Goal: Use online tool/utility: Use online tool/utility

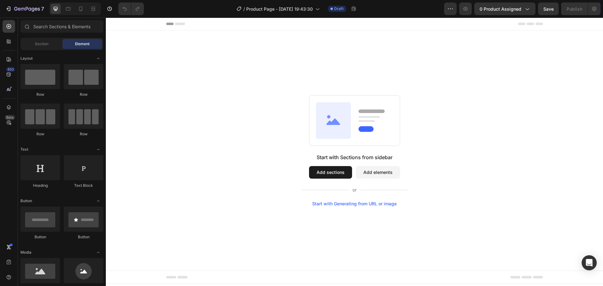
click at [326, 203] on div "Start with Generating from URL or image" at bounding box center [354, 203] width 84 height 5
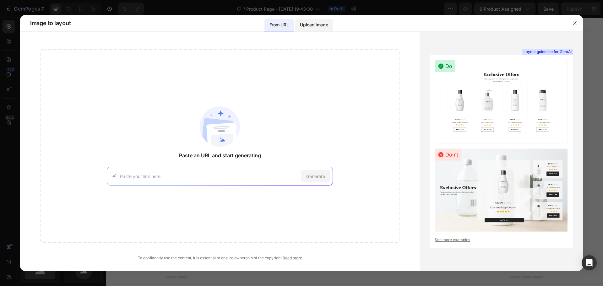
click at [309, 25] on p "Upload image" at bounding box center [314, 25] width 28 height 8
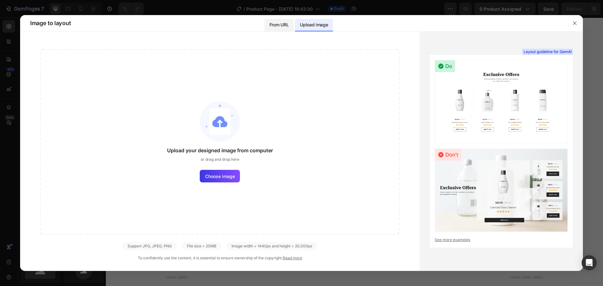
click at [279, 27] on p "From URL" at bounding box center [278, 25] width 19 height 8
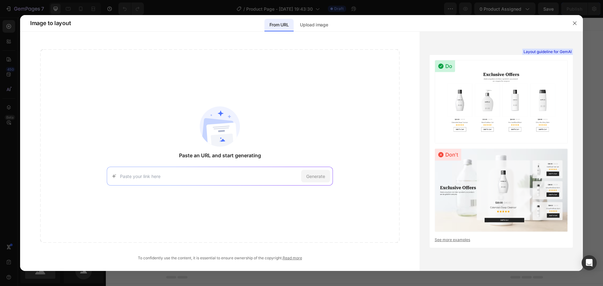
click at [204, 177] on input at bounding box center [209, 176] width 179 height 7
paste input "[URL][DOMAIN_NAME]"
type input "[URL][DOMAIN_NAME]"
click at [312, 175] on span "Generate" at bounding box center [315, 176] width 19 height 7
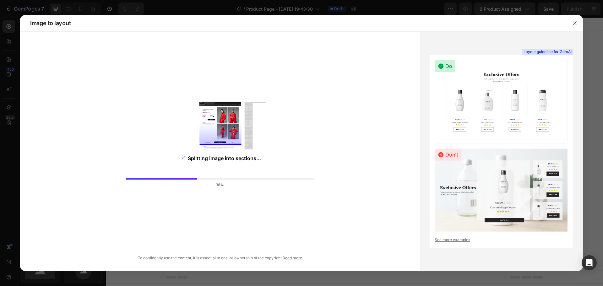
click at [454, 239] on link "See more examples" at bounding box center [500, 240] width 133 height 6
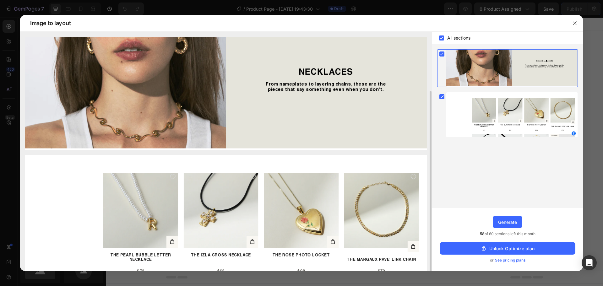
scroll to position [32, 0]
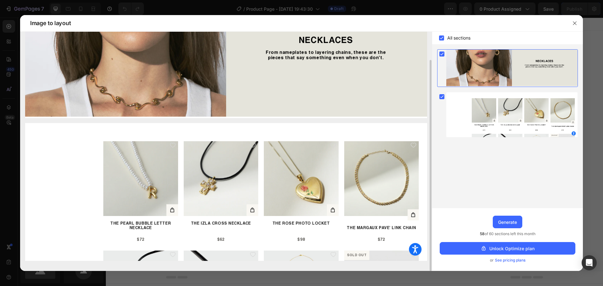
click at [385, 186] on img at bounding box center [226, 192] width 402 height 138
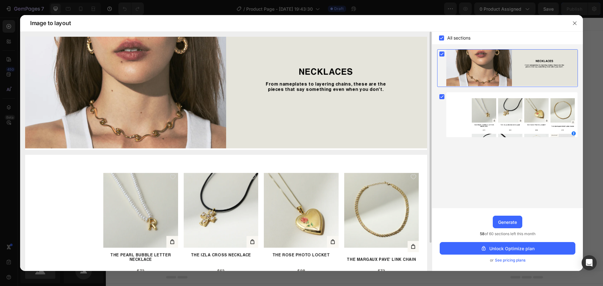
click at [304, 81] on img at bounding box center [226, 93] width 402 height 113
click at [469, 106] on div at bounding box center [511, 114] width 131 height 45
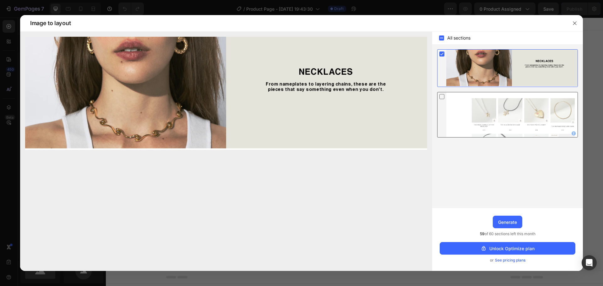
click at [483, 114] on div at bounding box center [511, 114] width 131 height 45
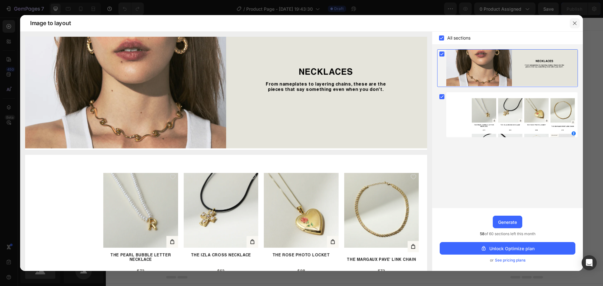
click at [575, 25] on icon "button" at bounding box center [574, 23] width 5 height 5
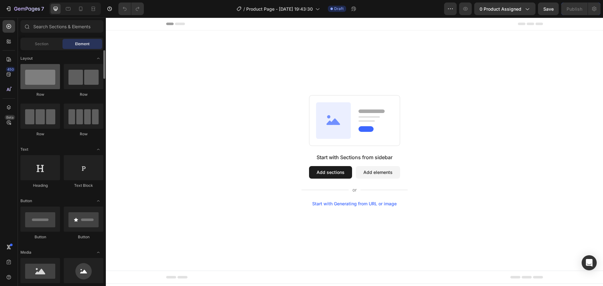
click at [46, 81] on div at bounding box center [40, 76] width 40 height 25
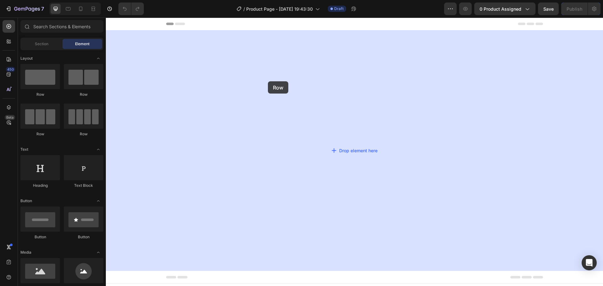
drag, startPoint x: 151, startPoint y: 100, endPoint x: 140, endPoint y: 85, distance: 19.3
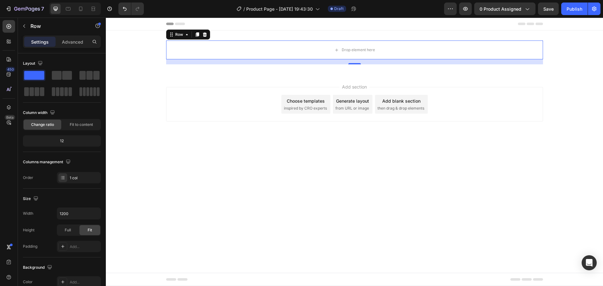
drag, startPoint x: 138, startPoint y: 112, endPoint x: 244, endPoint y: 123, distance: 106.0
click at [35, 90] on span at bounding box center [37, 91] width 5 height 9
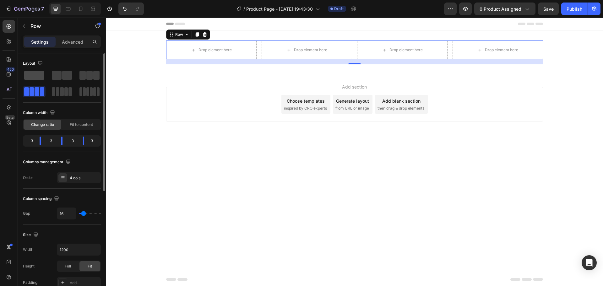
click at [37, 73] on span at bounding box center [34, 75] width 20 height 9
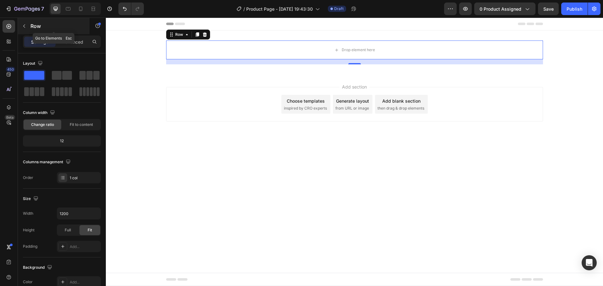
click at [27, 26] on button "button" at bounding box center [24, 26] width 10 height 10
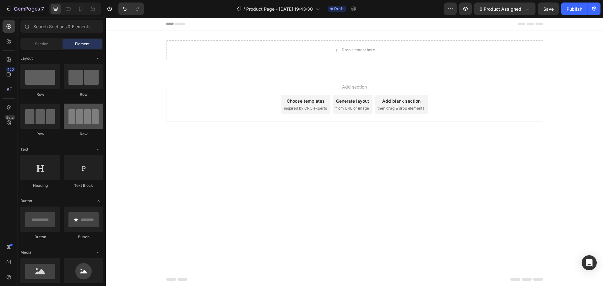
click at [83, 122] on div at bounding box center [84, 116] width 40 height 25
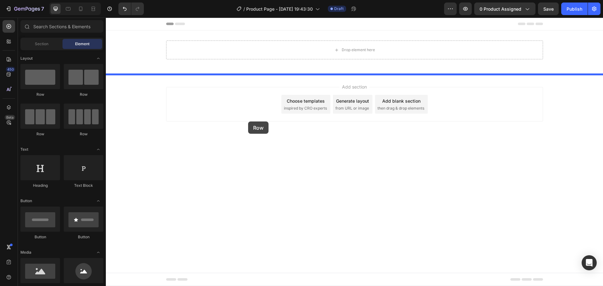
drag, startPoint x: 195, startPoint y: 139, endPoint x: 248, endPoint y: 121, distance: 55.6
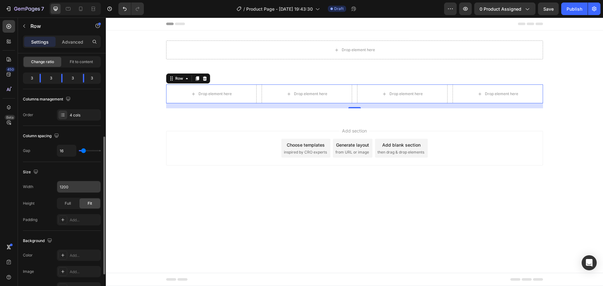
scroll to position [94, 0]
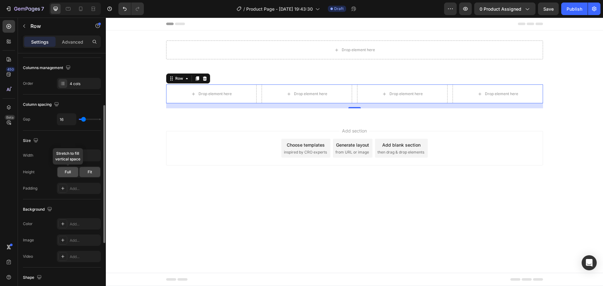
click at [68, 173] on span "Full" at bounding box center [68, 172] width 6 height 6
click at [95, 174] on div "Fit" at bounding box center [89, 172] width 21 height 10
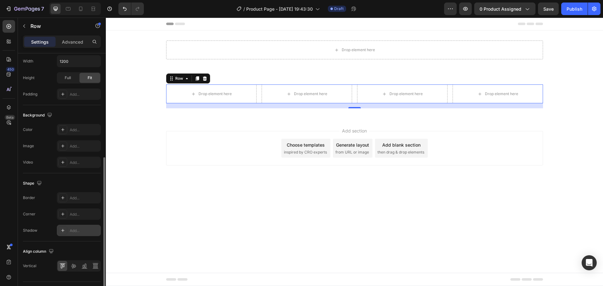
scroll to position [204, 0]
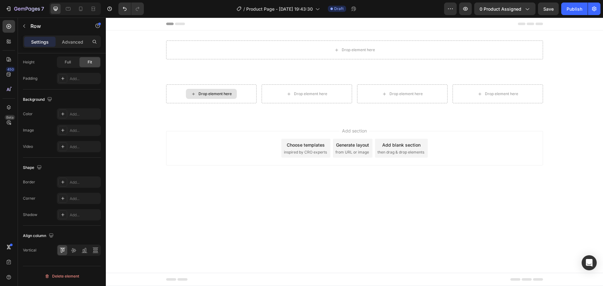
click at [219, 96] on div "Drop element here" at bounding box center [214, 93] width 33 height 5
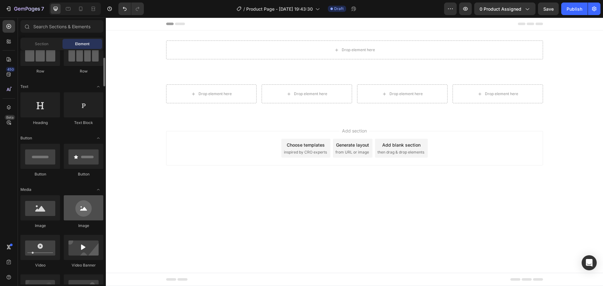
scroll to position [94, 0]
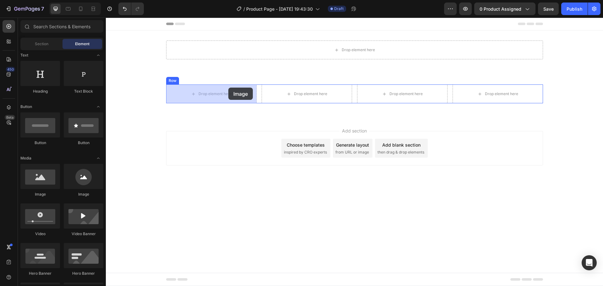
drag, startPoint x: 146, startPoint y: 196, endPoint x: 225, endPoint y: 94, distance: 128.3
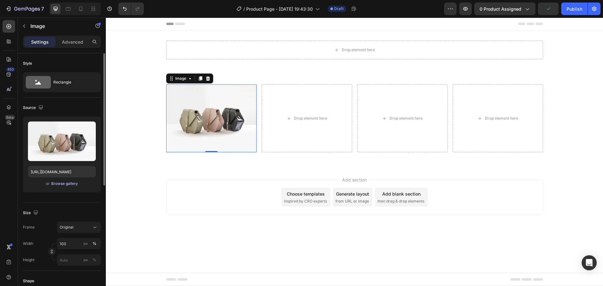
click at [68, 185] on div "Browse gallery" at bounding box center [64, 184] width 27 height 6
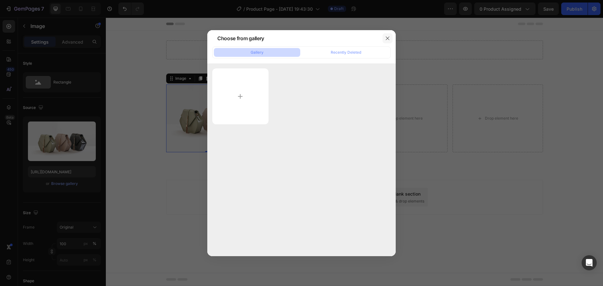
click at [384, 38] on button "button" at bounding box center [387, 38] width 10 height 10
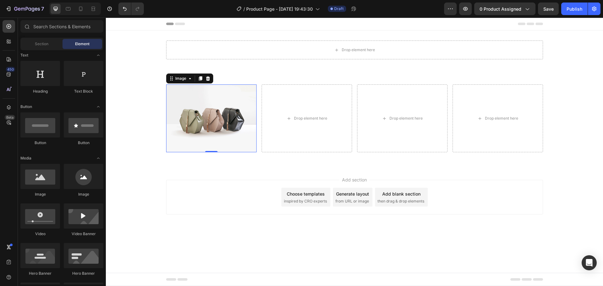
click at [307, 202] on span "inspired by CRO experts" at bounding box center [305, 201] width 43 height 6
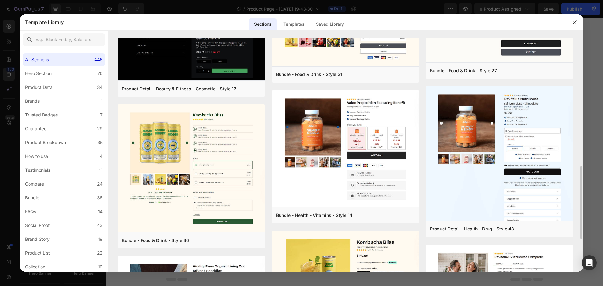
scroll to position [502, 0]
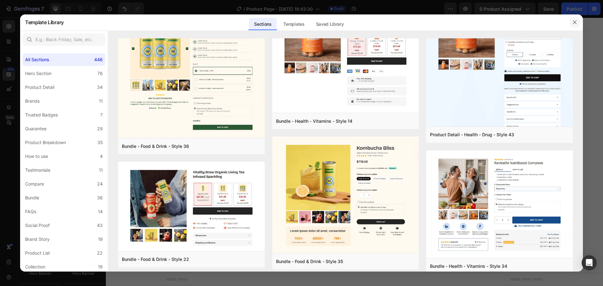
click at [574, 25] on button "button" at bounding box center [574, 22] width 10 height 10
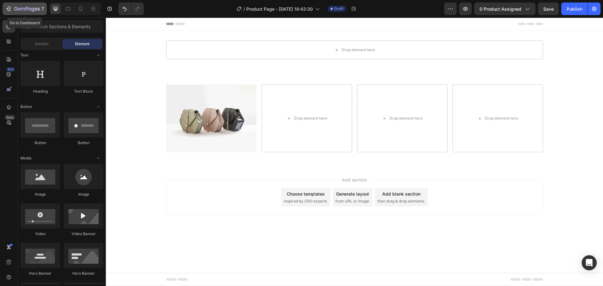
click at [18, 8] on icon "button" at bounding box center [27, 9] width 26 height 5
